Goal: Task Accomplishment & Management: Manage account settings

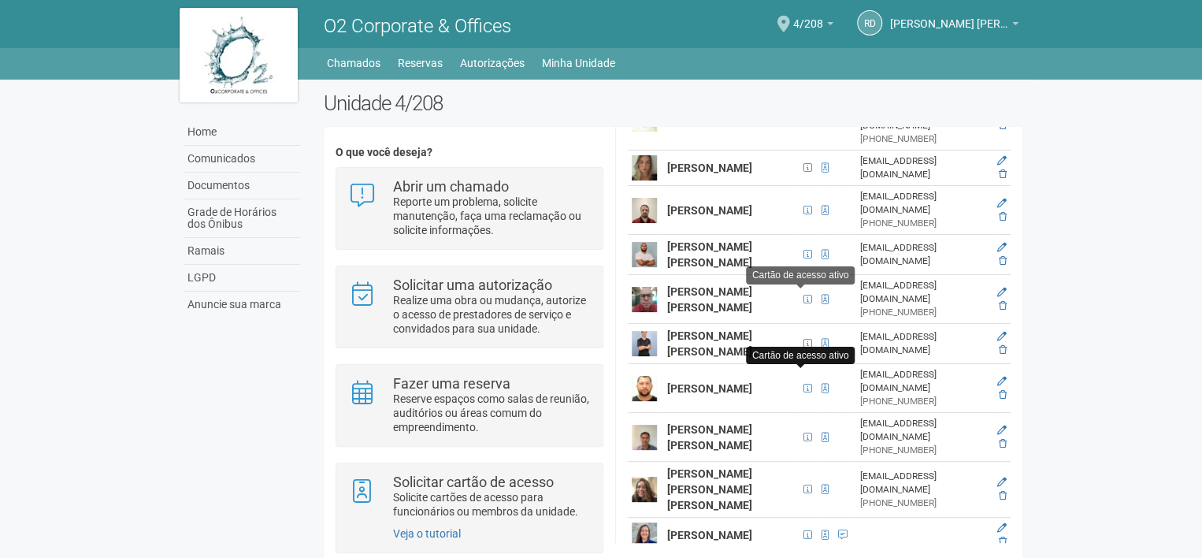
scroll to position [1193, 0]
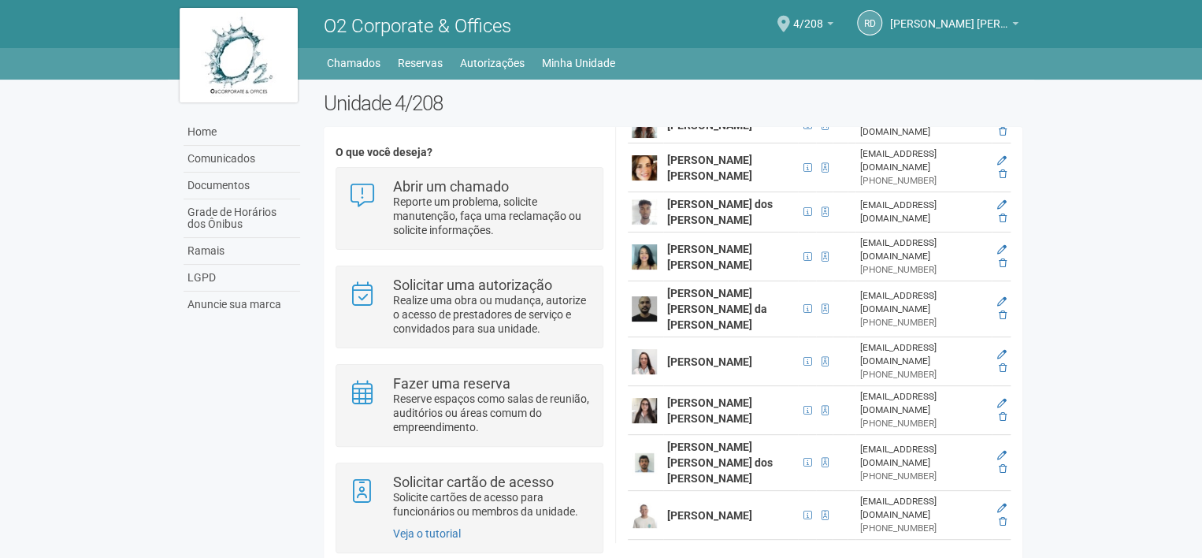
scroll to position [349, 0]
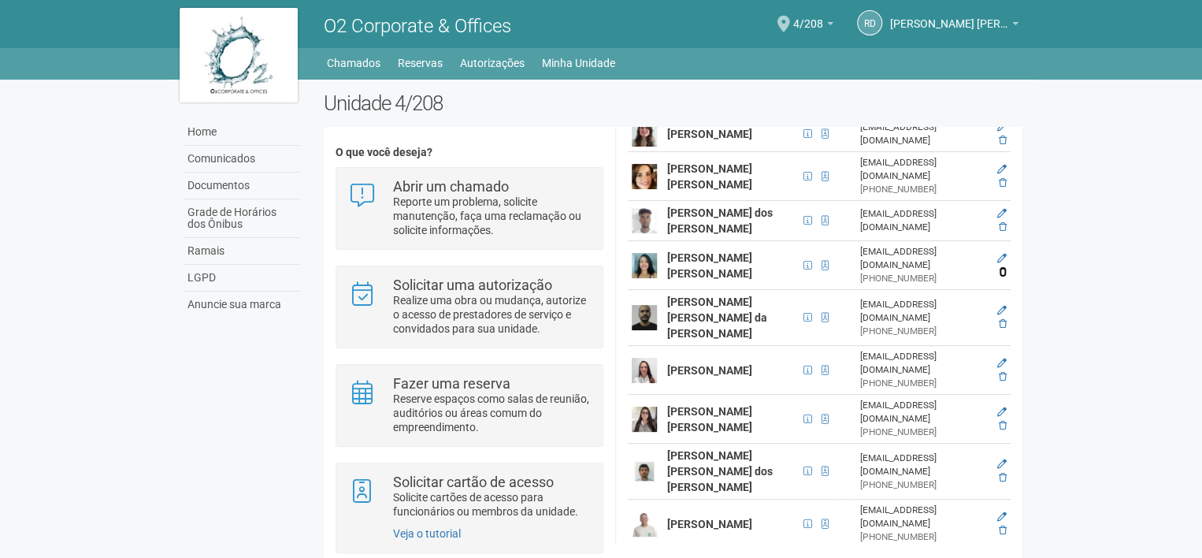
click at [1000, 267] on icon at bounding box center [1003, 271] width 8 height 9
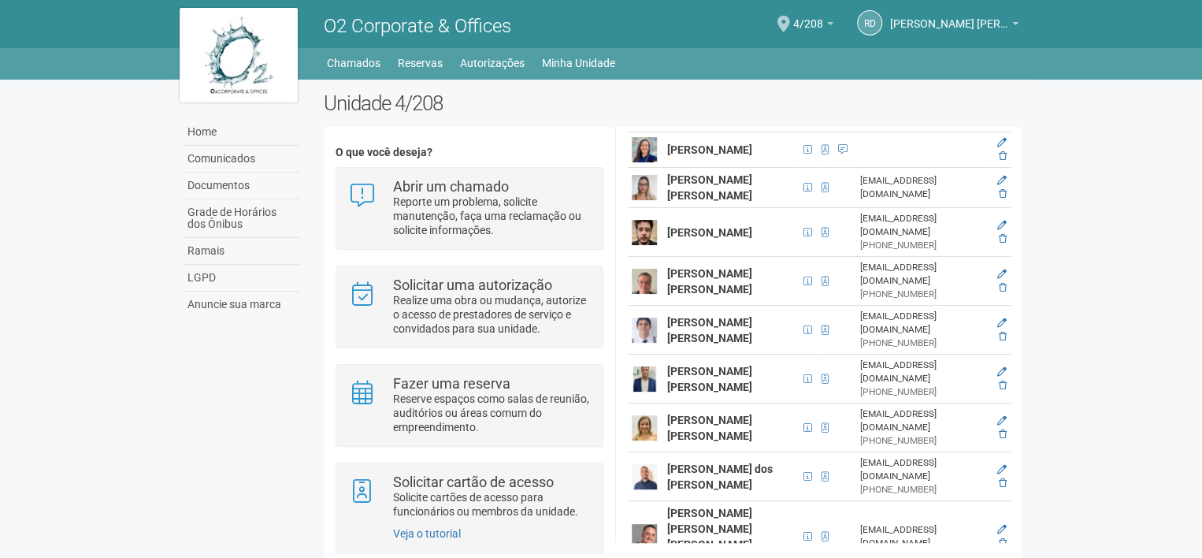
scroll to position [1562, 0]
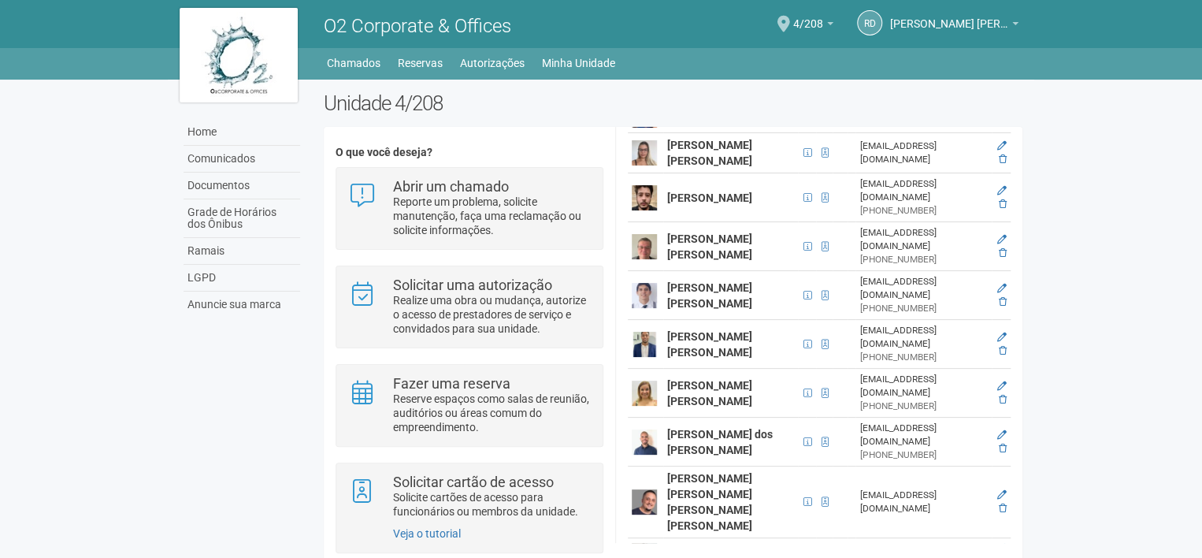
click at [1002, 557] on icon at bounding box center [1003, 561] width 8 height 9
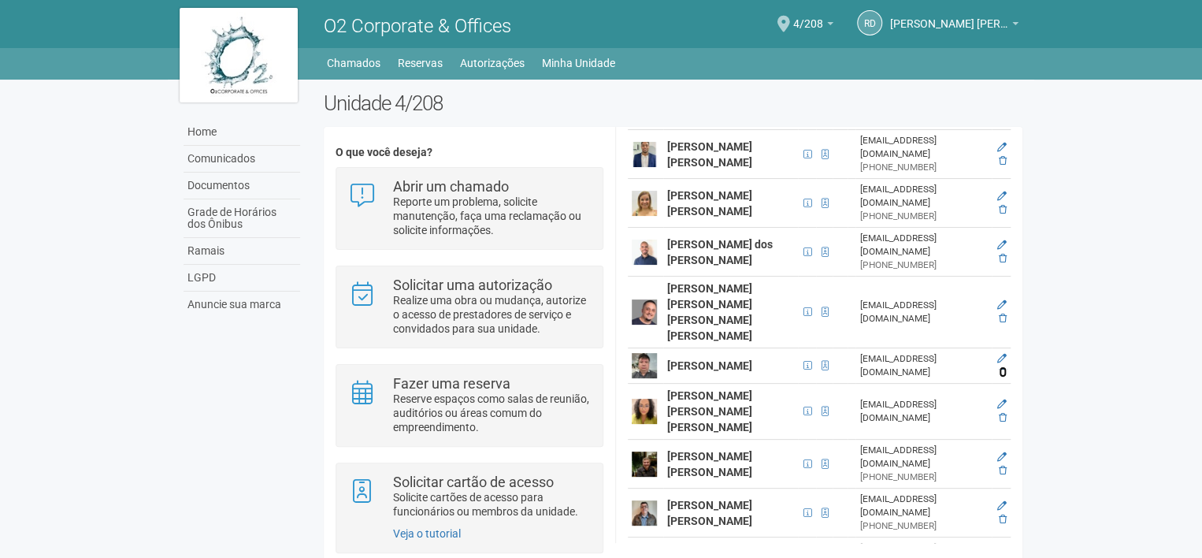
scroll to position [1754, 0]
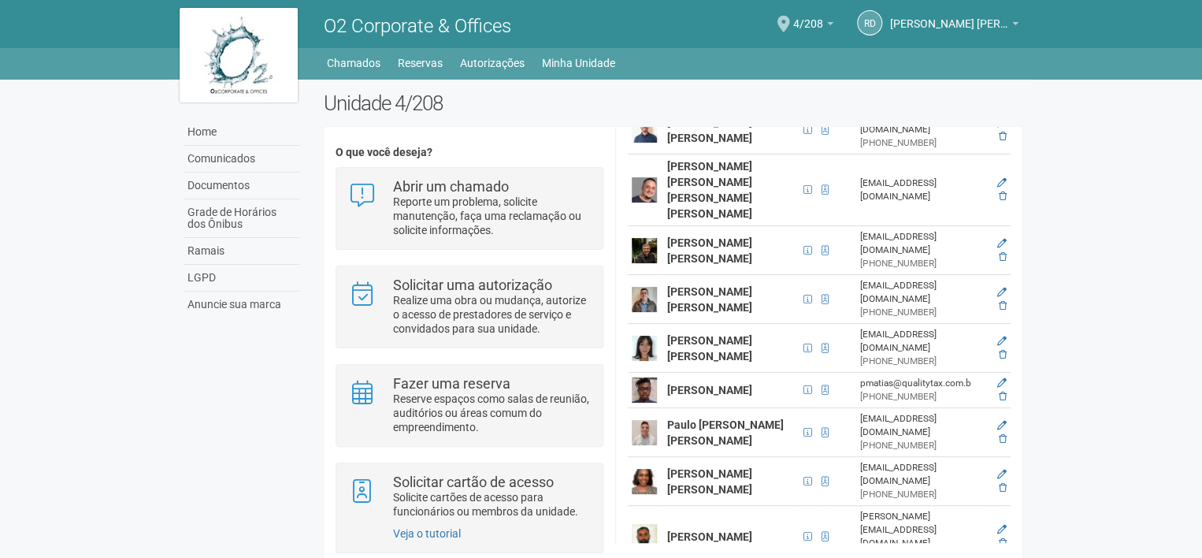
scroll to position [1834, 0]
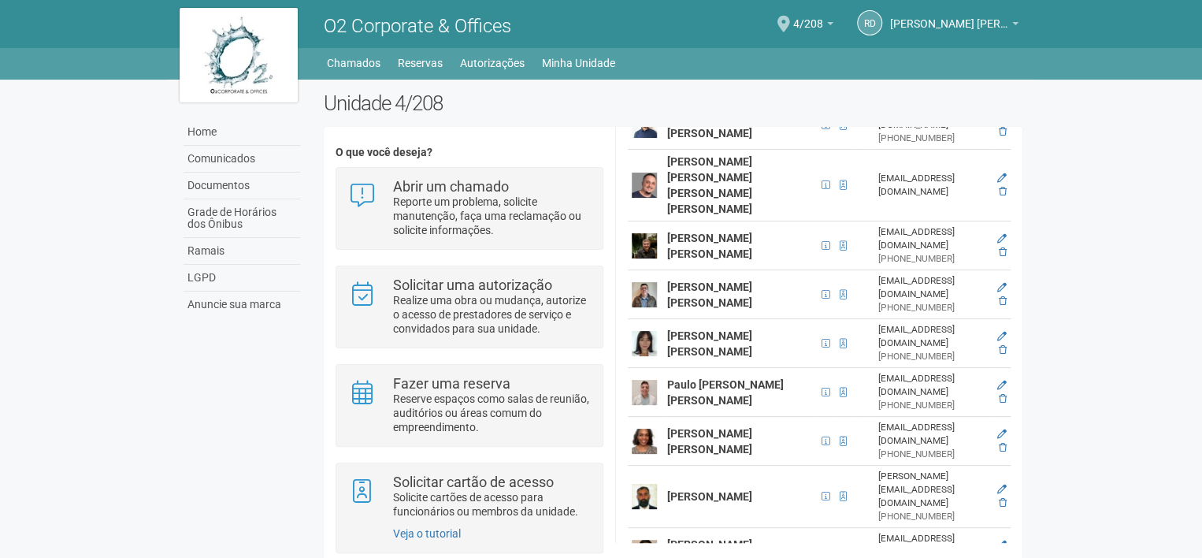
scroll to position [1873, 0]
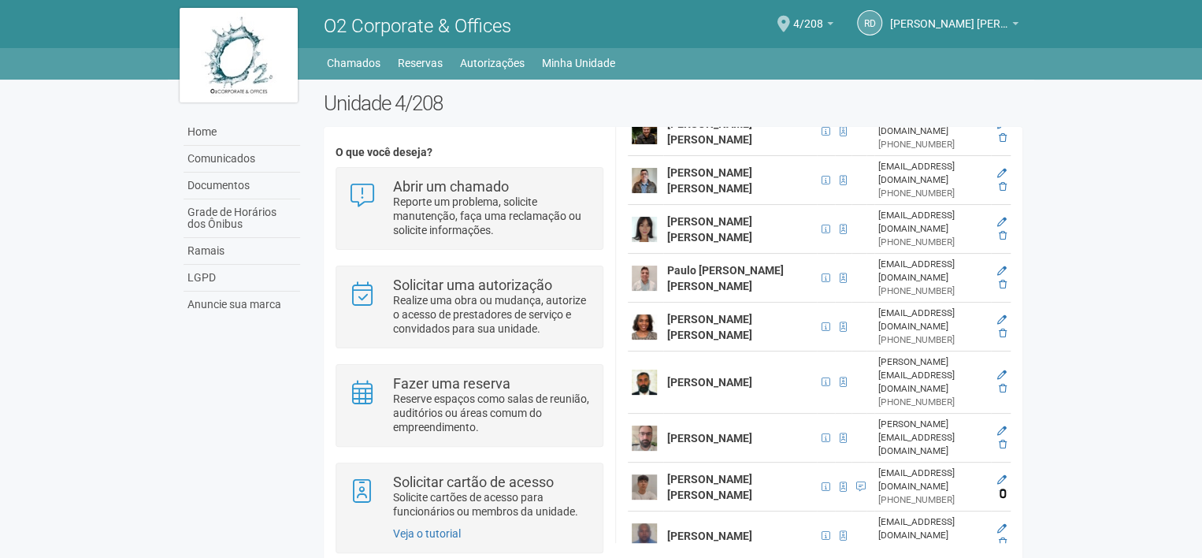
scroll to position [1994, 0]
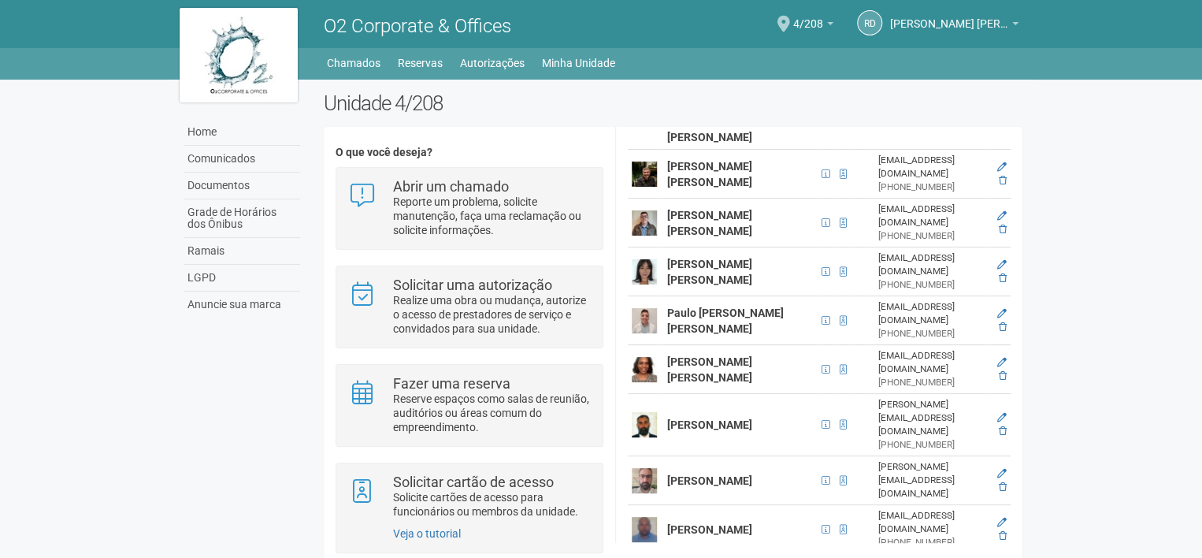
scroll to position [1954, 0]
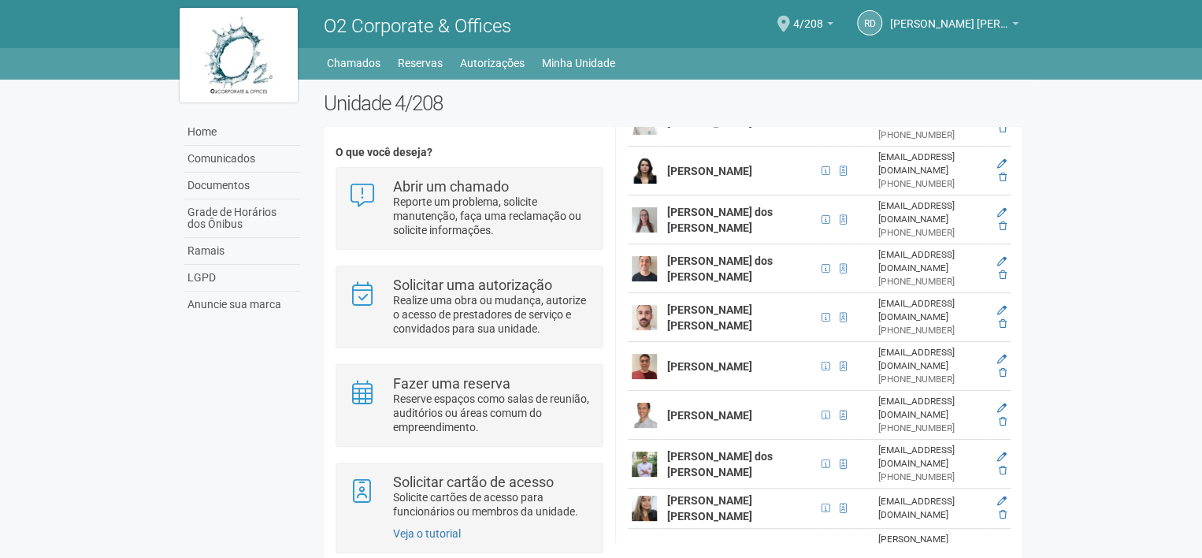
scroll to position [703, 0]
click at [1124, 310] on body "Aguarde... O2 Corporate & Offices Rd [PERSON_NAME] [PERSON_NAME] [PERSON_NAME] …" at bounding box center [601, 279] width 1202 height 558
